Goal: Navigation & Orientation: Find specific page/section

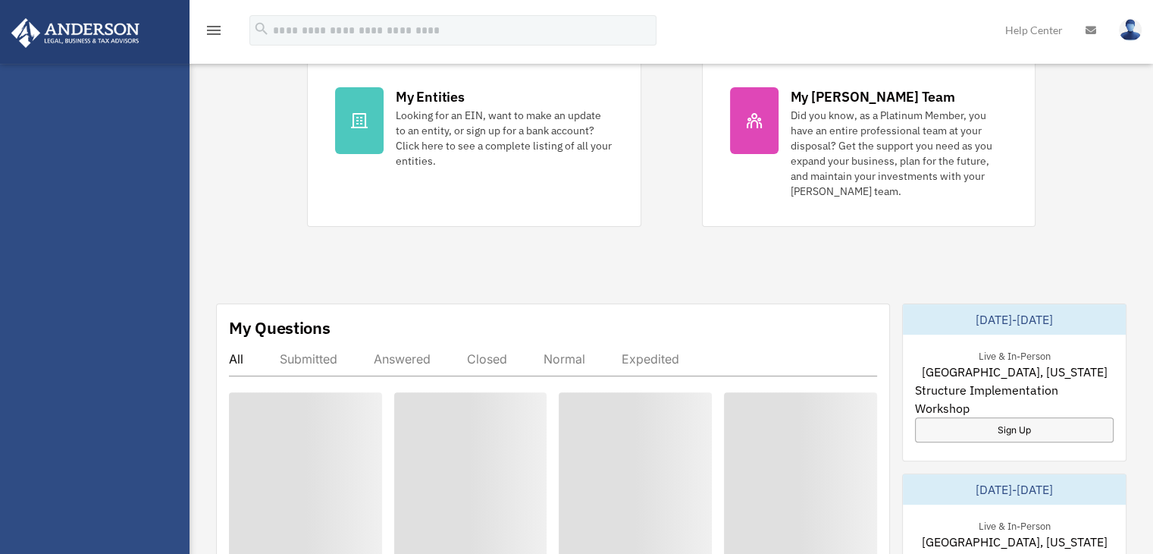
scroll to position [379, 0]
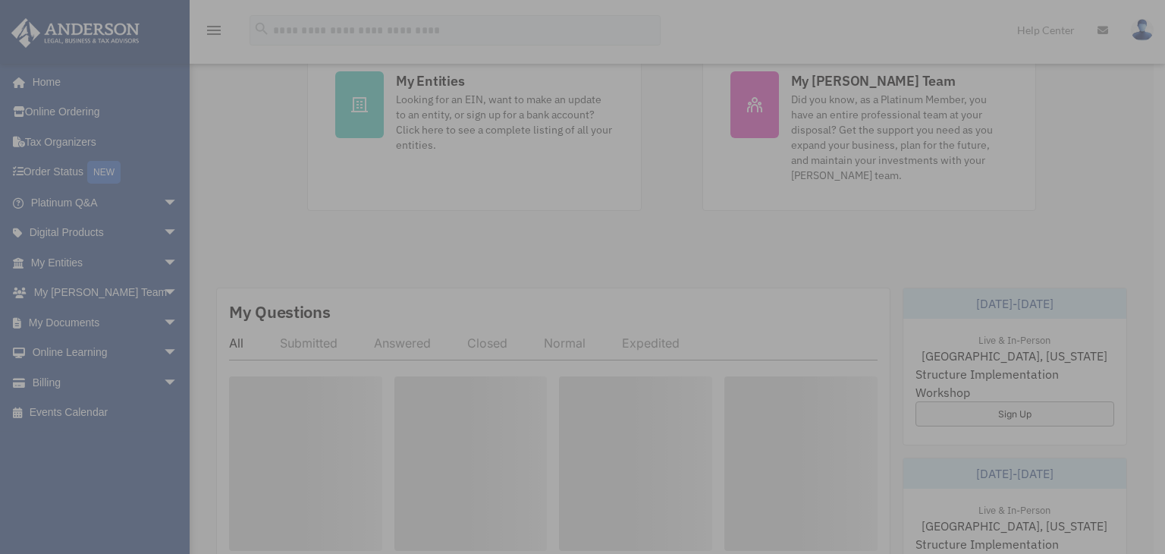
click at [58, 390] on div "x" at bounding box center [582, 277] width 1165 height 554
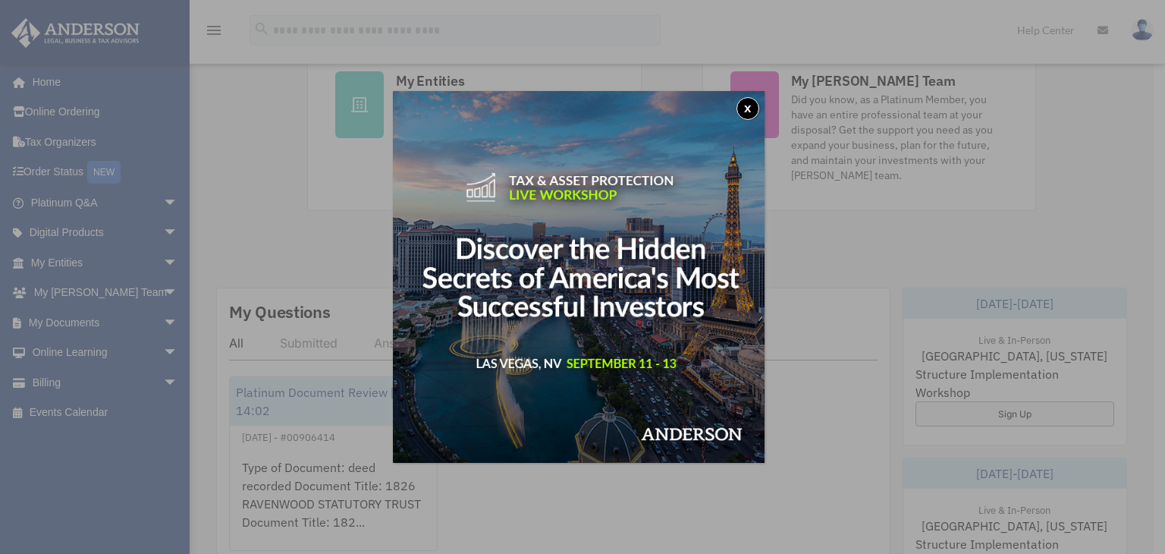
click at [749, 113] on button "x" at bounding box center [747, 108] width 23 height 23
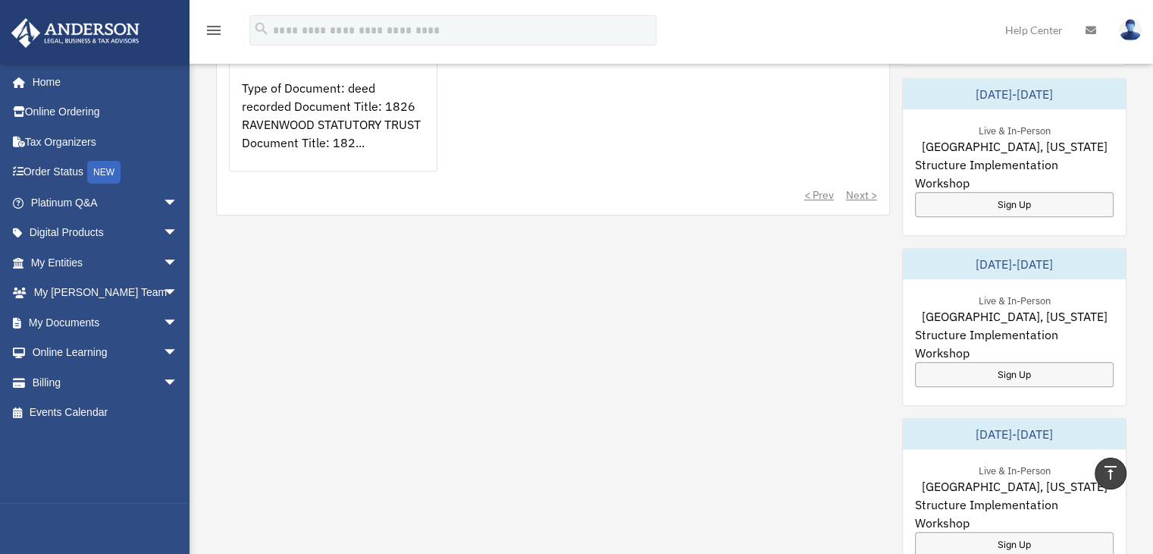
scroll to position [0, 0]
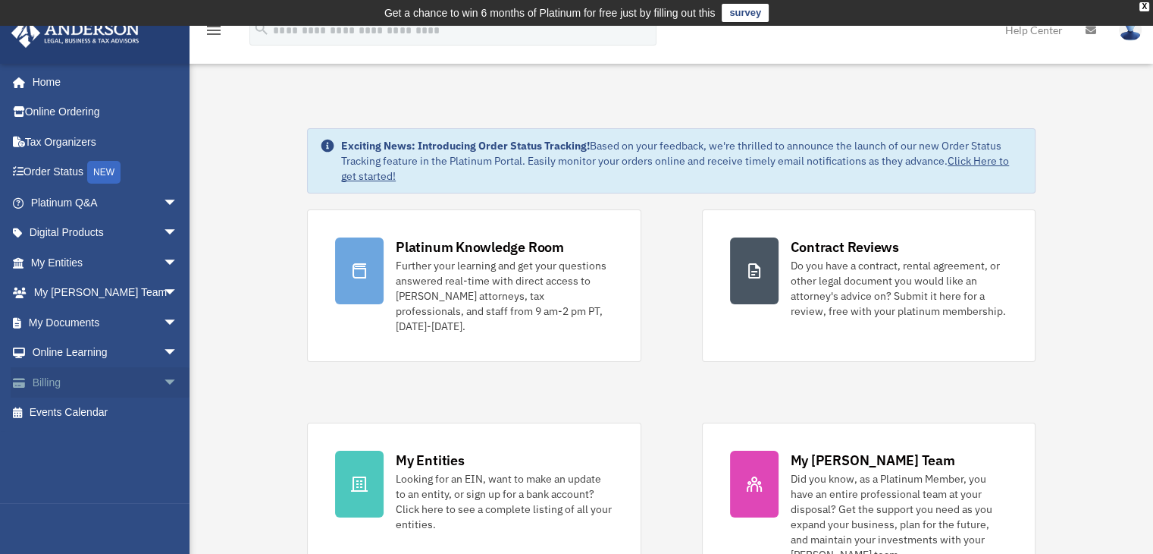
click at [58, 381] on link "Billing arrow_drop_down" at bounding box center [106, 382] width 190 height 30
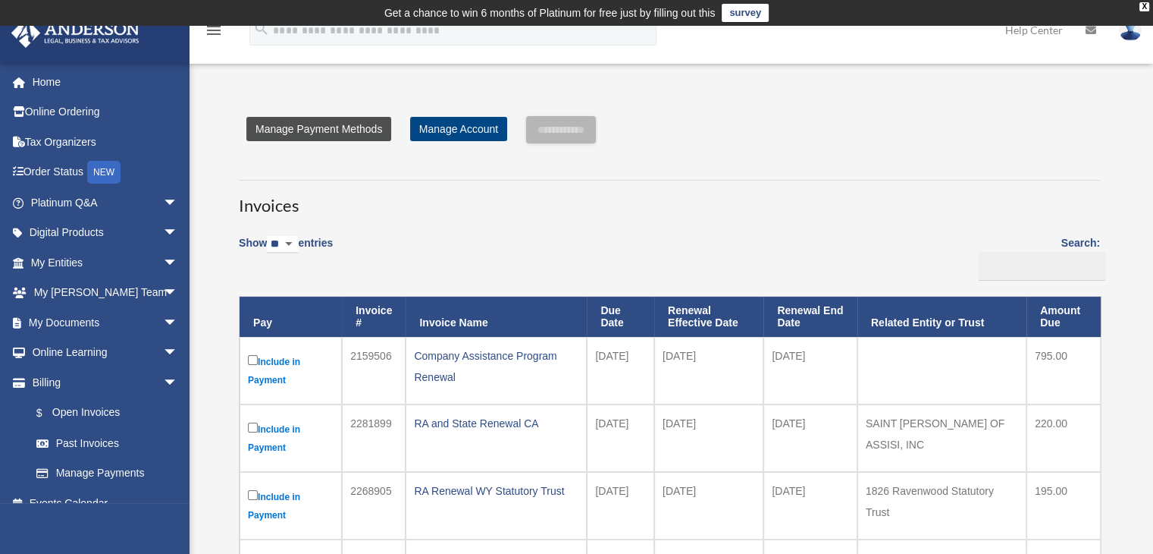
click at [300, 127] on link "Manage Payment Methods" at bounding box center [318, 129] width 145 height 24
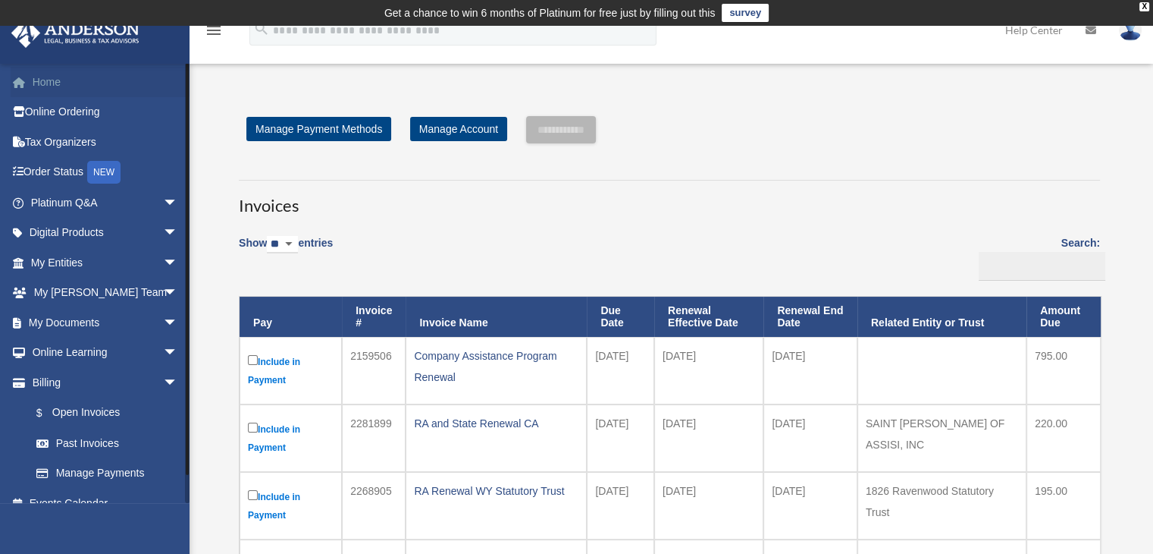
click at [55, 80] on link "Home" at bounding box center [106, 82] width 190 height 30
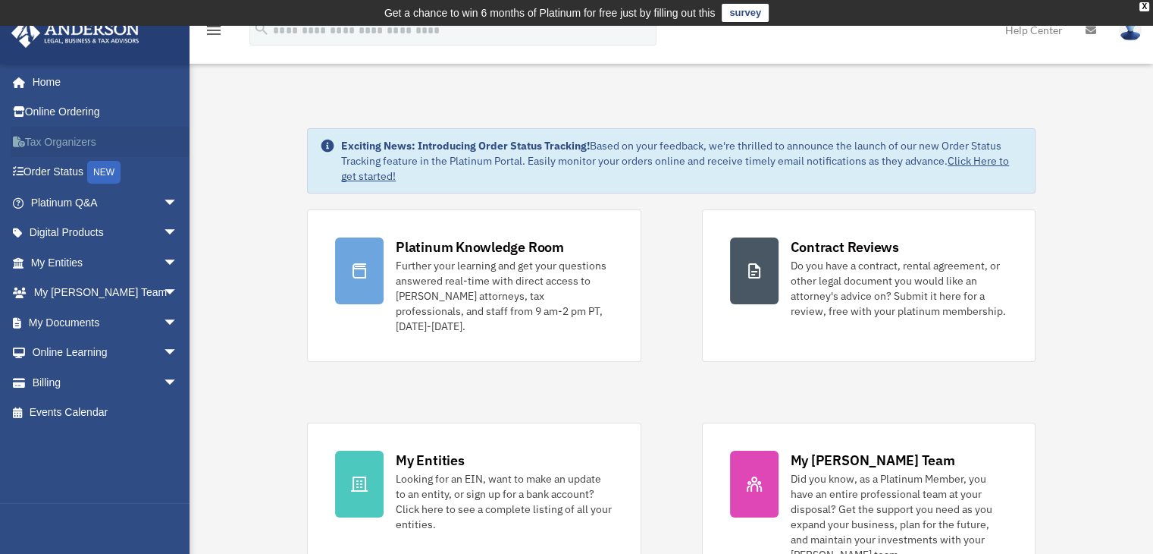
click at [52, 137] on link "Tax Organizers" at bounding box center [106, 142] width 190 height 30
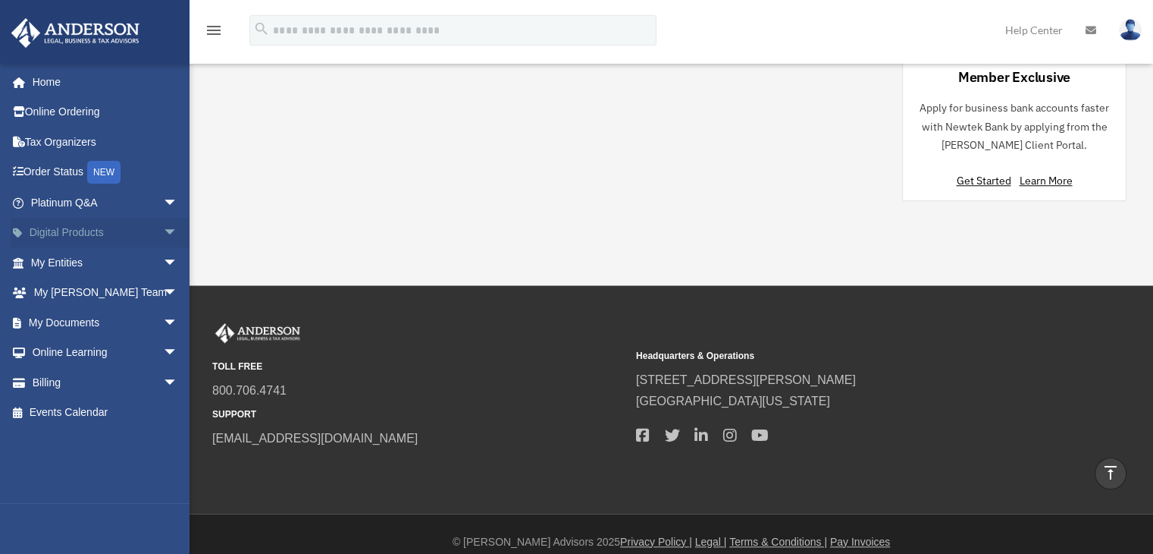
click at [163, 227] on span "arrow_drop_down" at bounding box center [178, 233] width 30 height 31
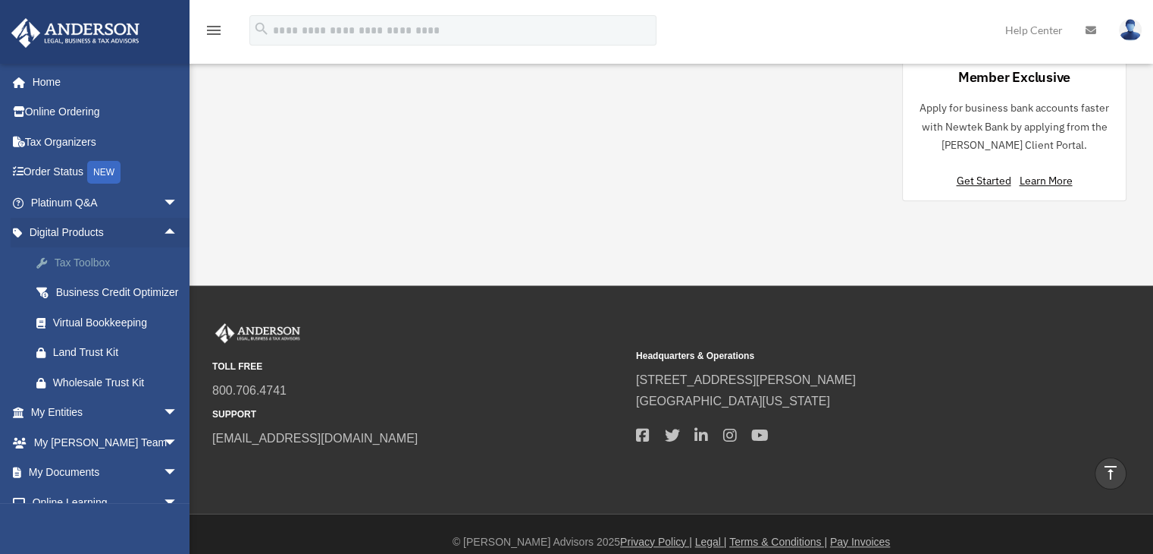
click at [80, 262] on div "Tax Toolbox" at bounding box center [117, 262] width 129 height 19
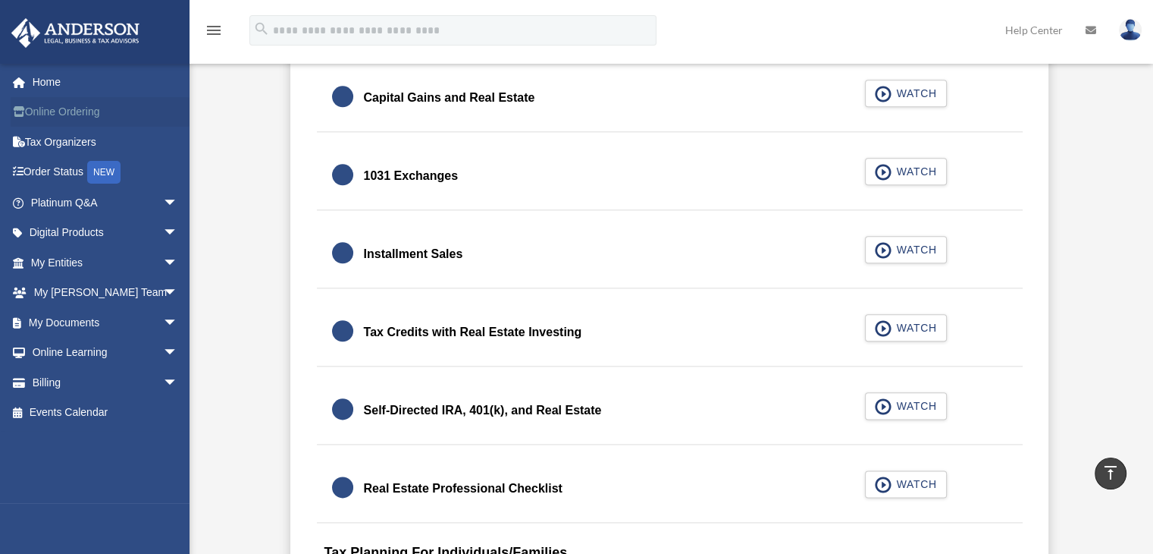
scroll to position [1754, 0]
click at [54, 143] on link "Tax Organizers" at bounding box center [106, 142] width 190 height 30
